Goal: Transaction & Acquisition: Purchase product/service

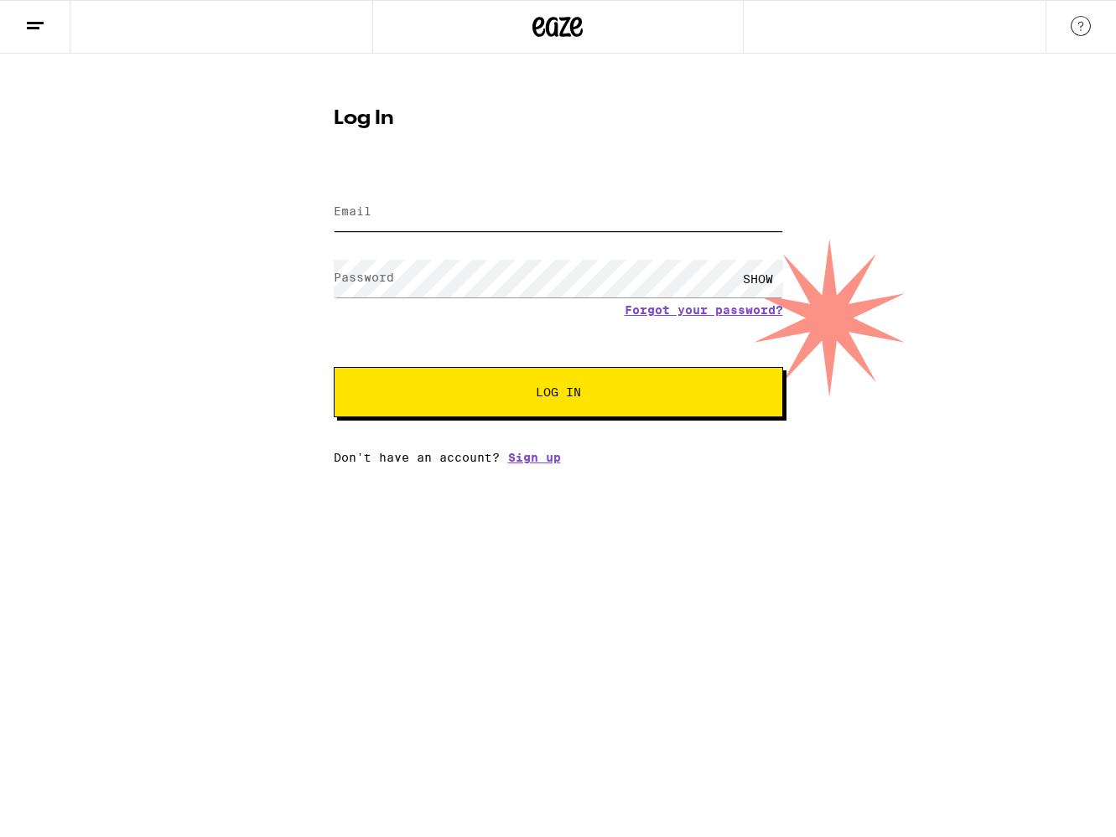
drag, startPoint x: 551, startPoint y: 197, endPoint x: 551, endPoint y: 209, distance: 11.7
click at [551, 197] on input "Email" at bounding box center [558, 213] width 449 height 38
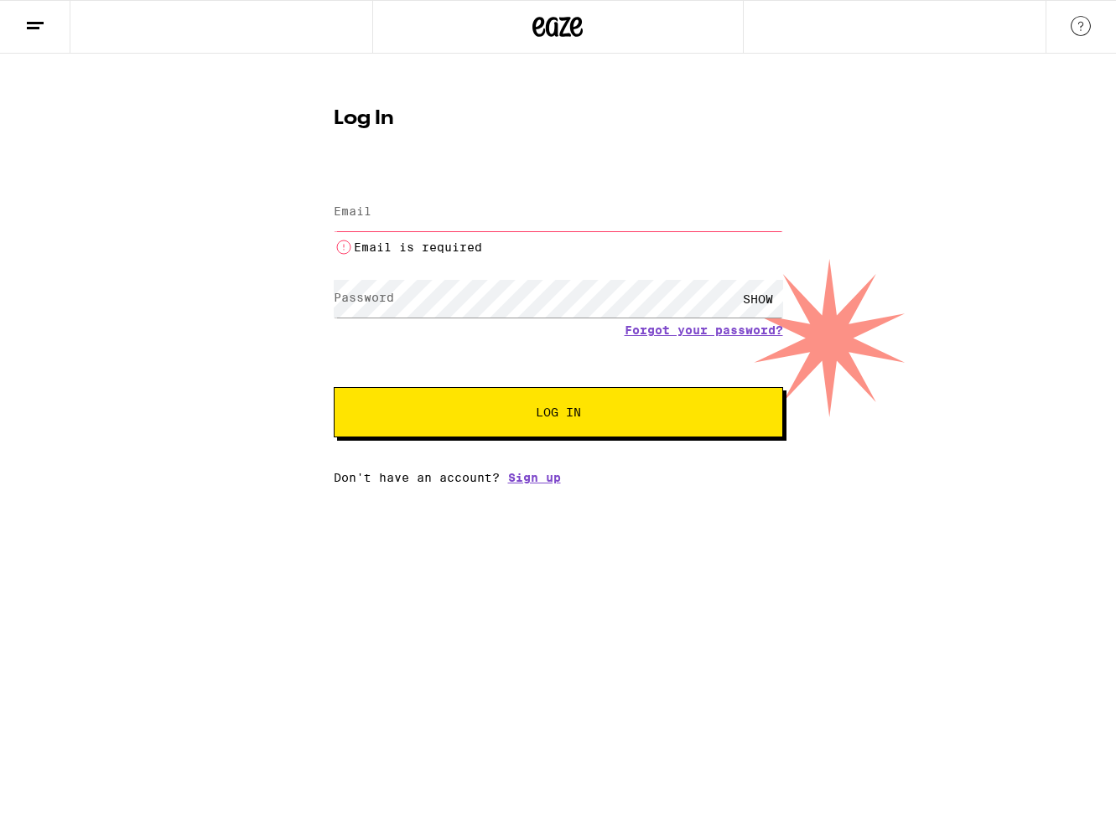
click at [475, 206] on input "Email" at bounding box center [558, 213] width 449 height 38
type input "[EMAIL_ADDRESS][PERSON_NAME][DOMAIN_NAME]"
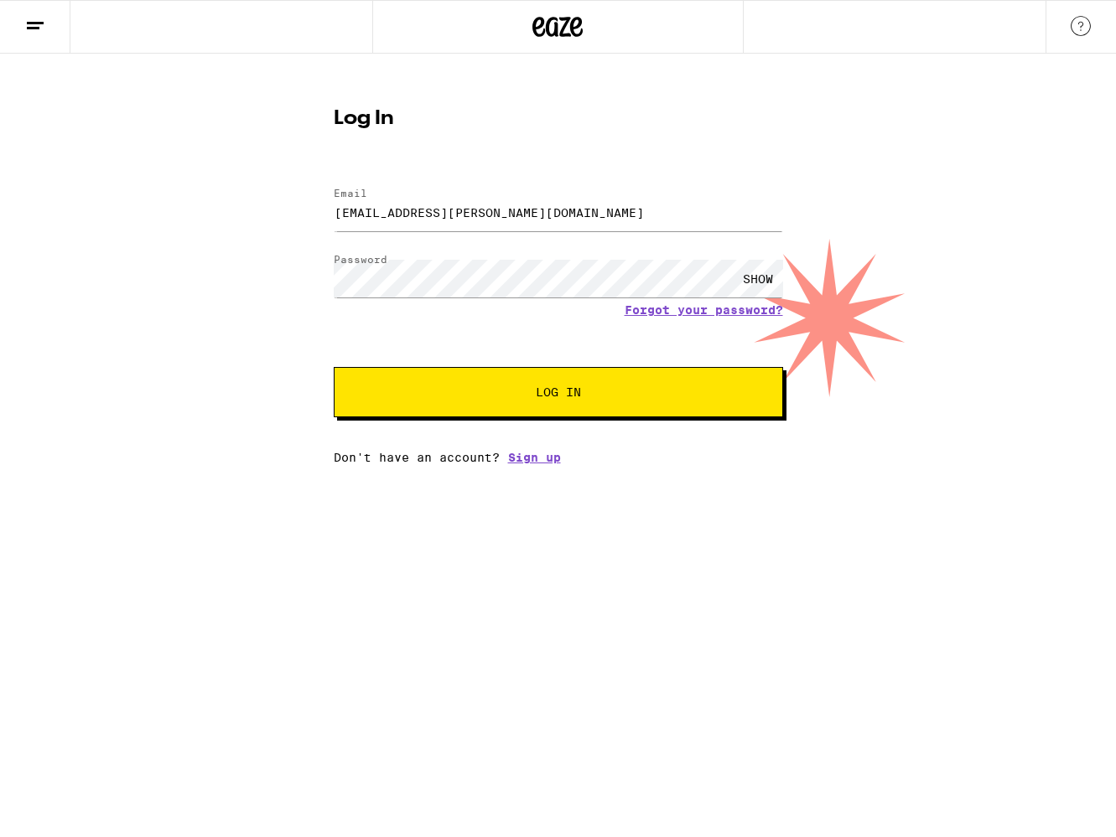
click at [572, 393] on span "Log In" at bounding box center [558, 392] width 45 height 12
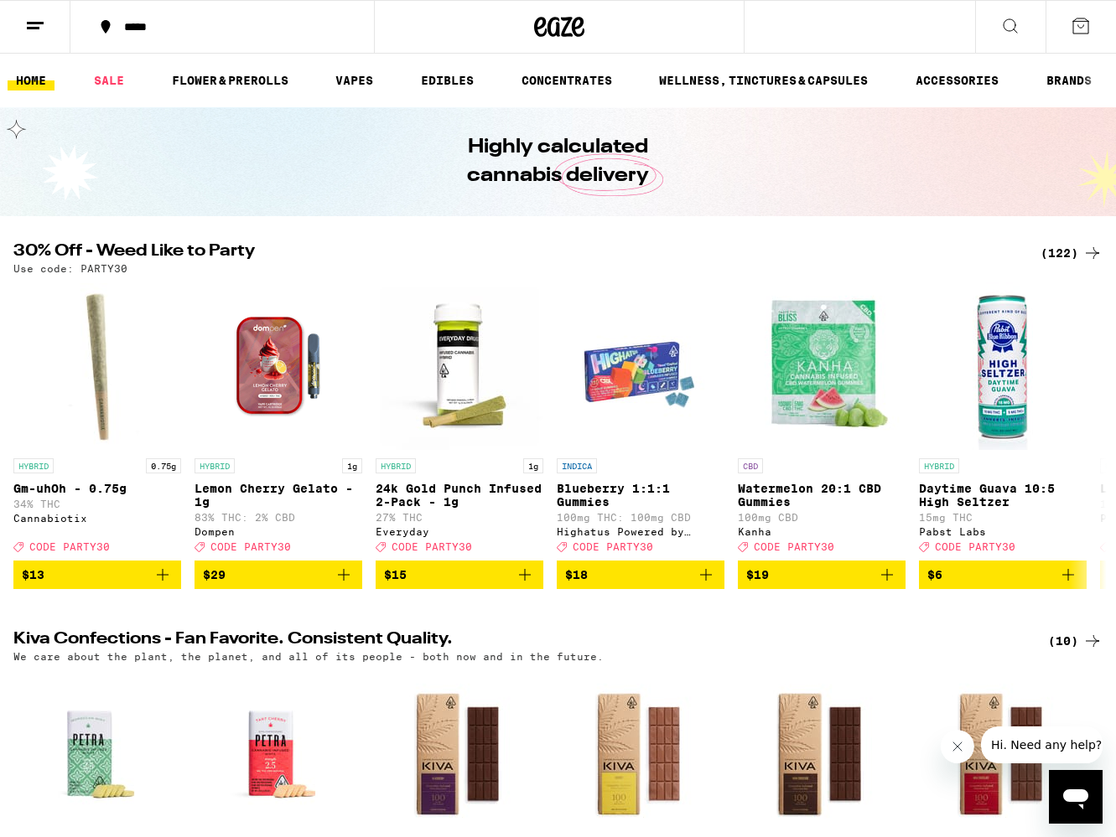
click at [1047, 251] on div "(122)" at bounding box center [1071, 253] width 62 height 20
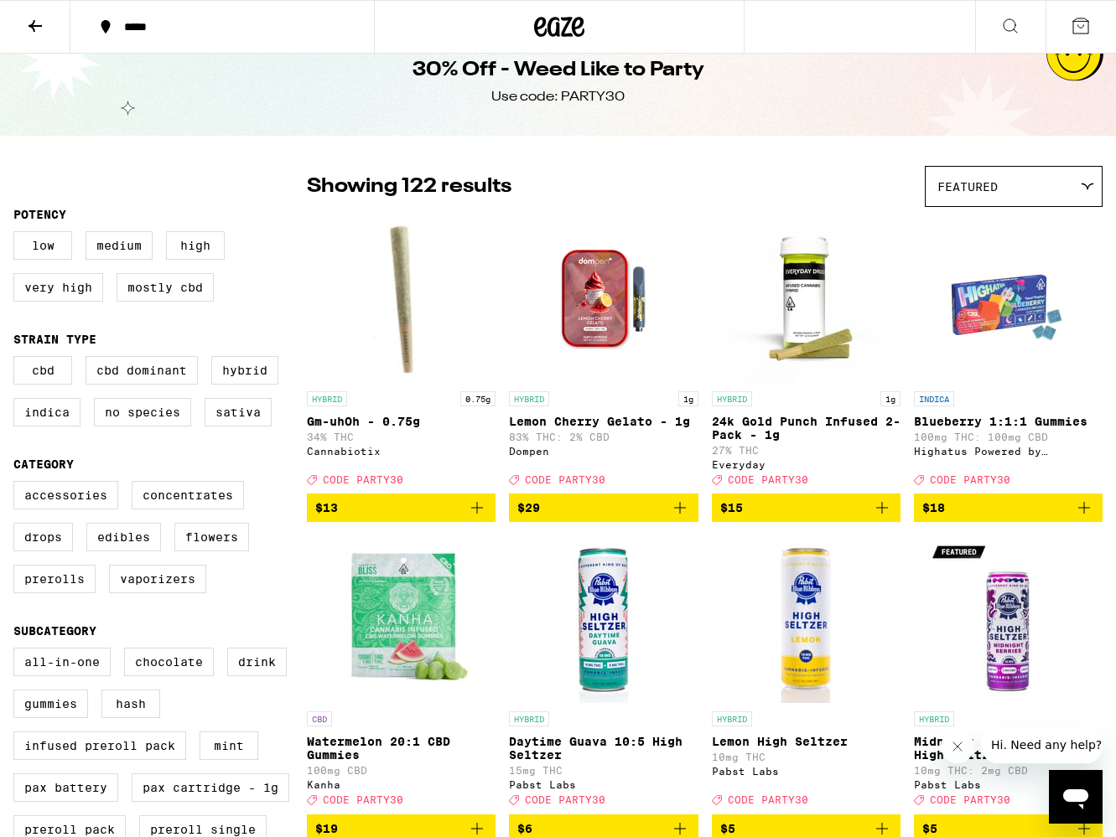
scroll to position [28, 0]
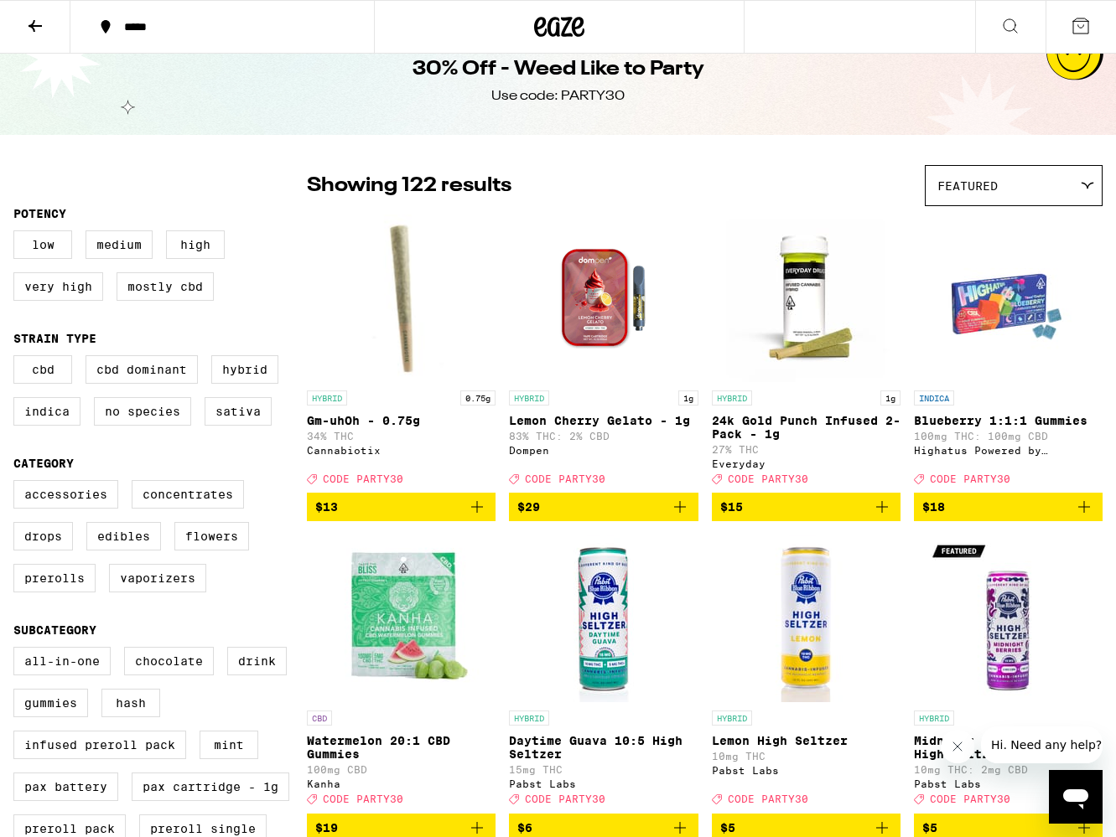
click at [19, 21] on button at bounding box center [35, 27] width 70 height 53
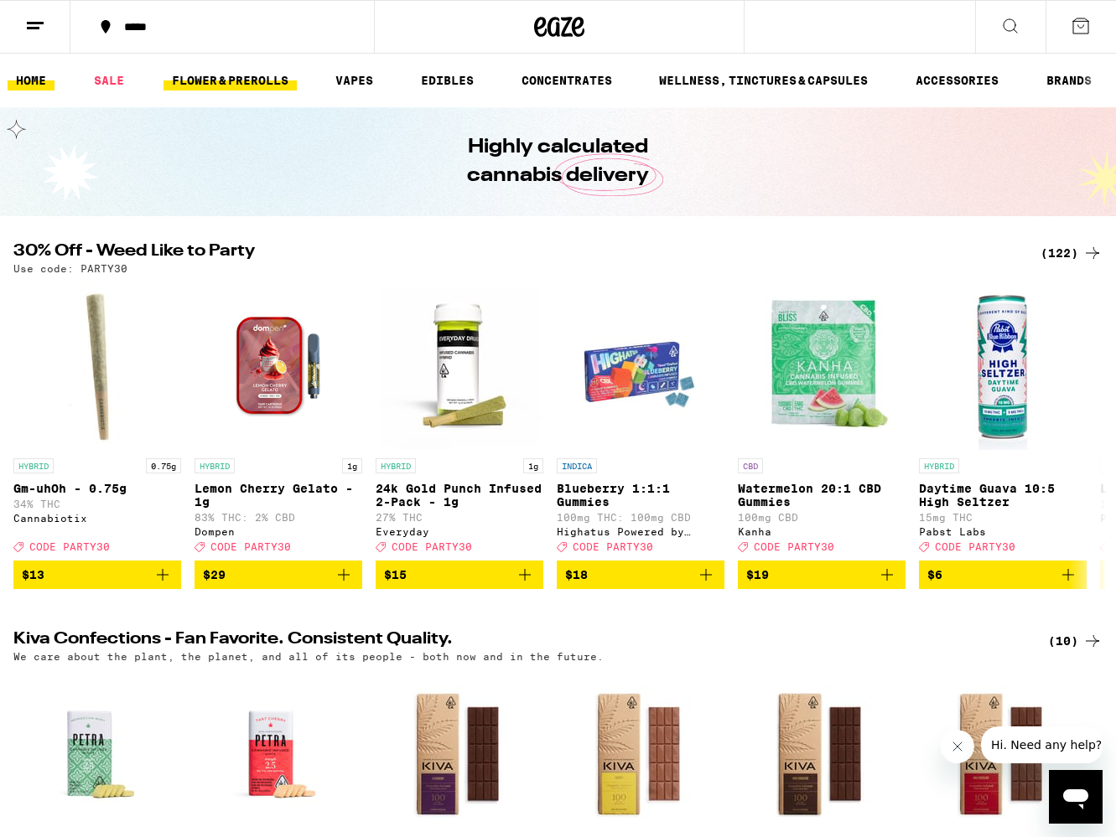
click at [221, 83] on link "FLOWER & PREROLLS" at bounding box center [229, 80] width 133 height 20
